Goal: Transaction & Acquisition: Purchase product/service

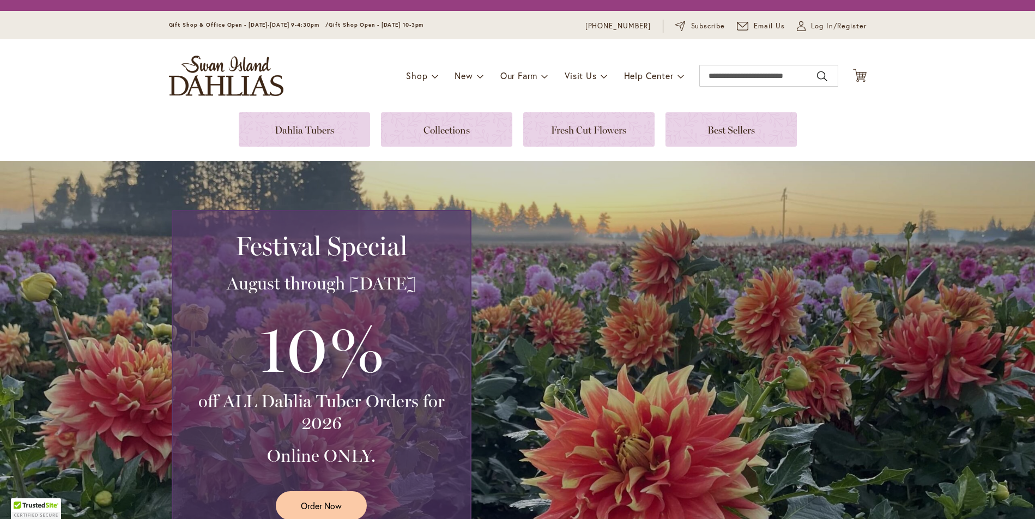
click at [321, 126] on link at bounding box center [304, 129] width 131 height 34
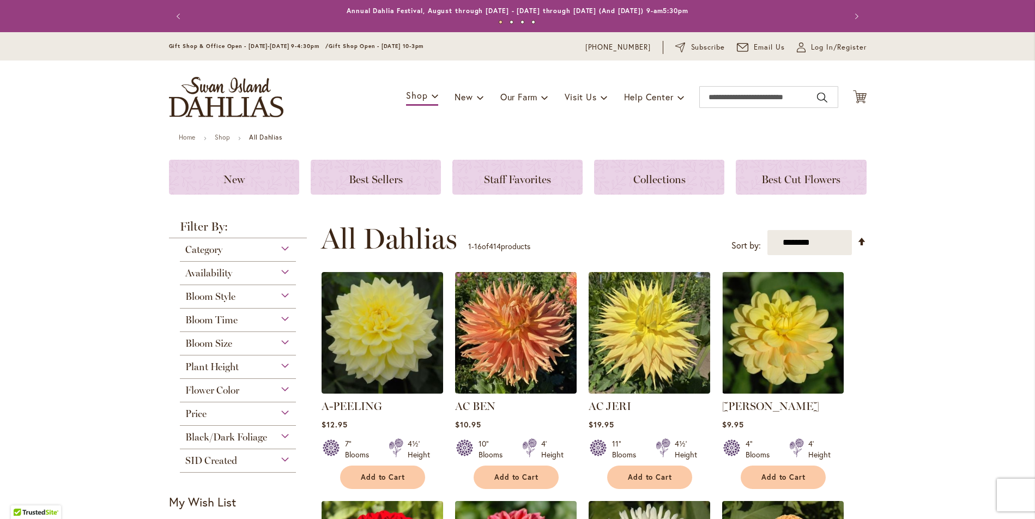
click at [281, 438] on div "Black/Dark Foliage" at bounding box center [238, 434] width 117 height 17
click at [281, 435] on div "Black/Dark Foliage" at bounding box center [238, 434] width 117 height 17
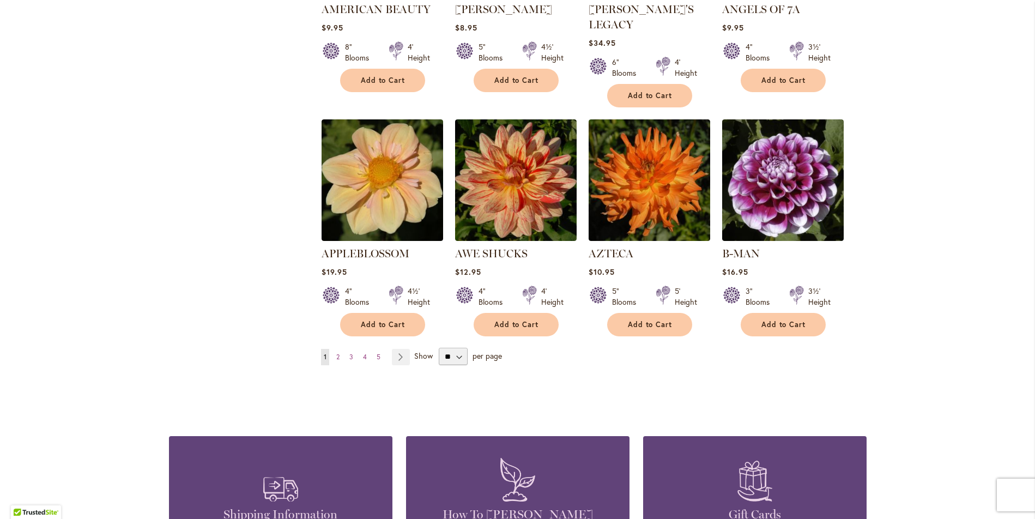
scroll to position [872, 0]
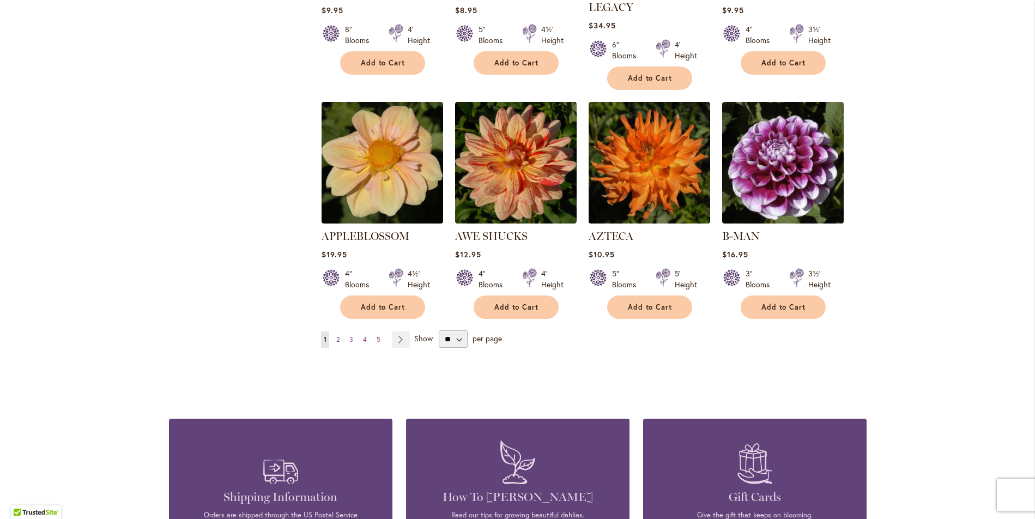
click at [336, 335] on span "2" at bounding box center [337, 339] width 3 height 8
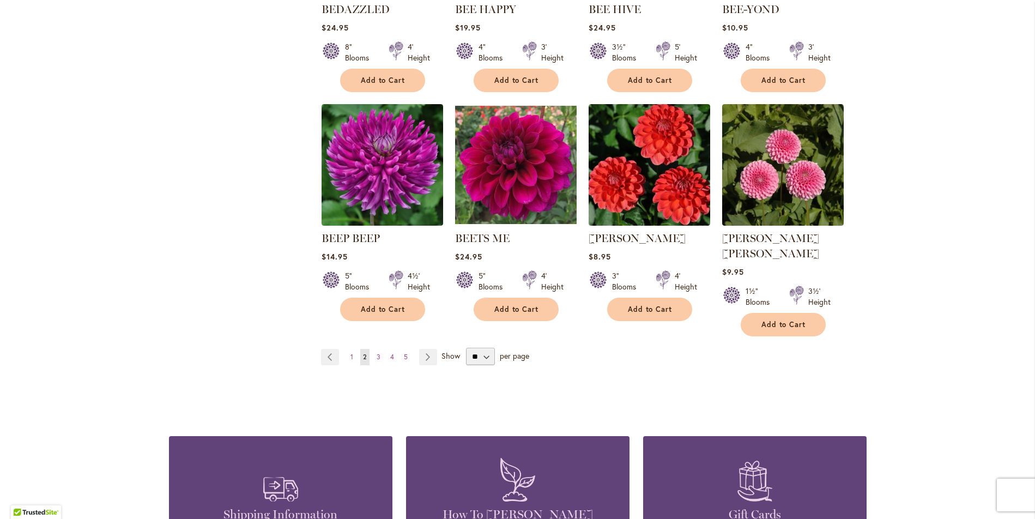
scroll to position [872, 0]
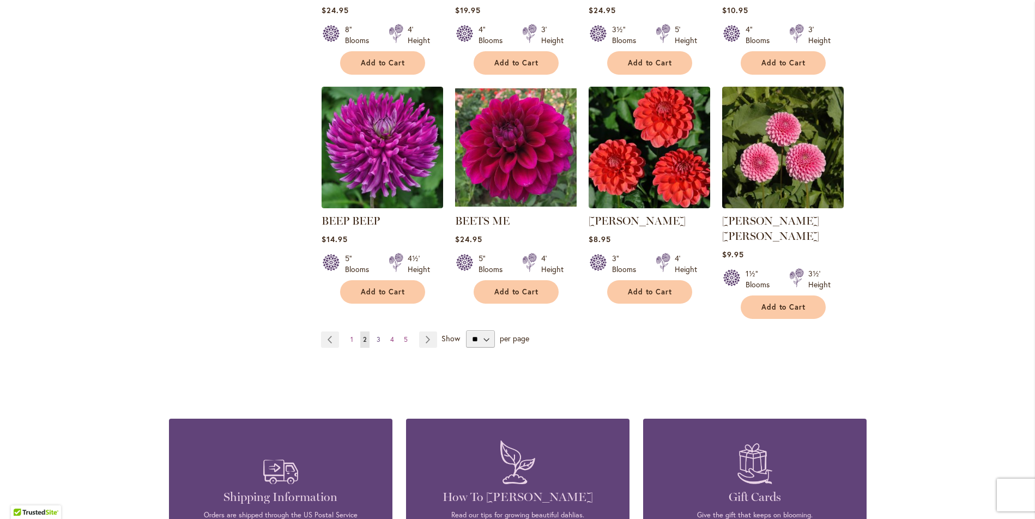
click at [377, 335] on span "3" at bounding box center [379, 339] width 4 height 8
